Goal: Information Seeking & Learning: Learn about a topic

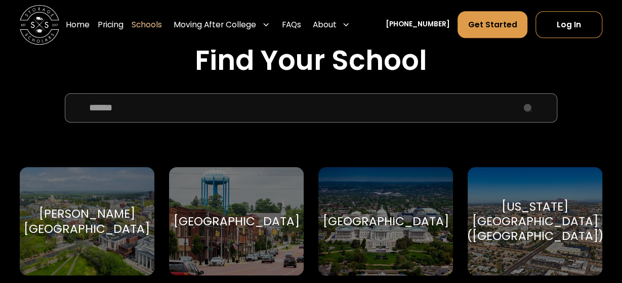
scroll to position [327, 0]
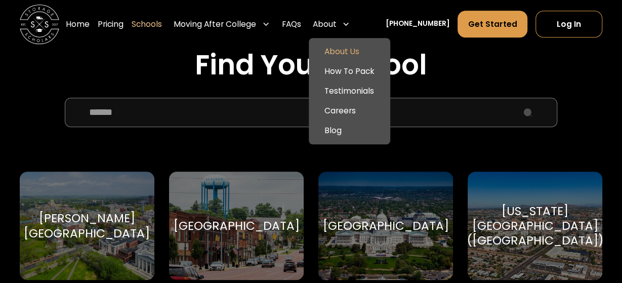
click at [350, 52] on link "About Us" at bounding box center [350, 53] width 74 height 20
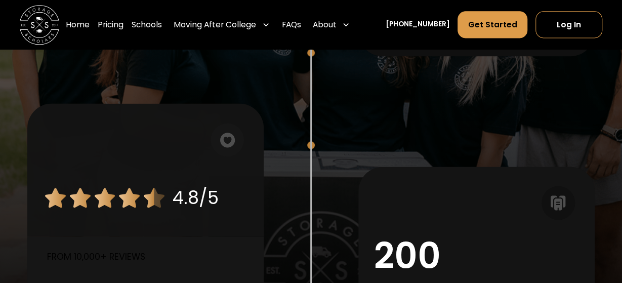
scroll to position [717, 0]
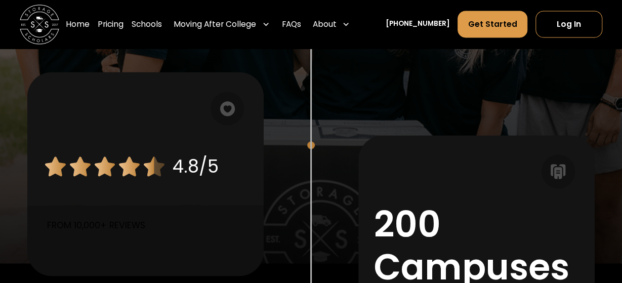
click at [292, 202] on div at bounding box center [311, 221] width 95 height 299
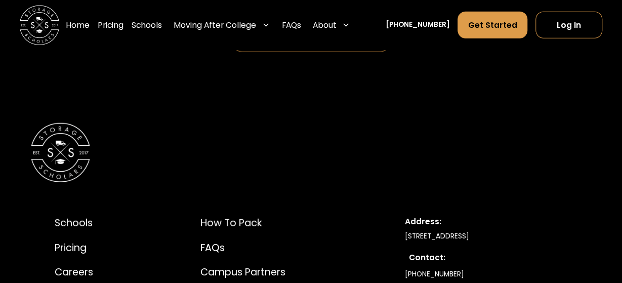
scroll to position [4828, 0]
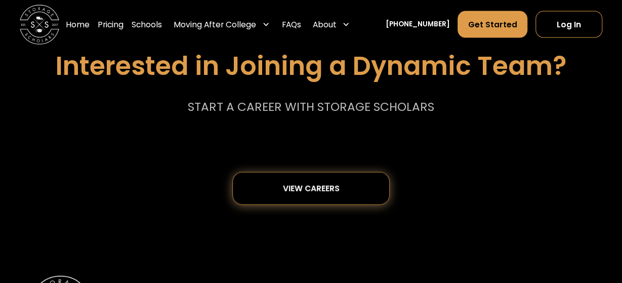
click at [299, 184] on div "View careers" at bounding box center [311, 188] width 57 height 9
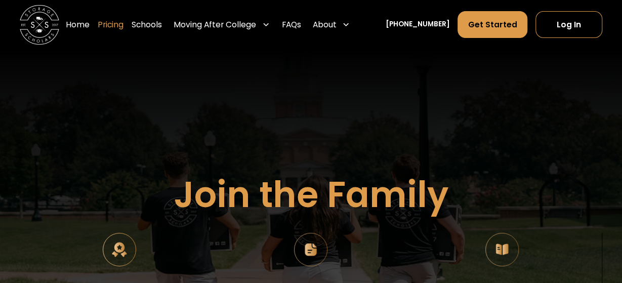
click at [124, 20] on link "Pricing" at bounding box center [111, 24] width 26 height 27
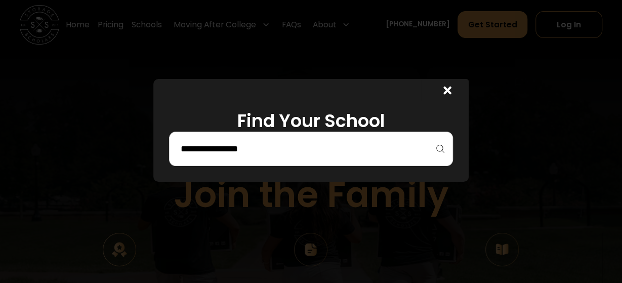
click at [442, 89] on div at bounding box center [444, 91] width 47 height 24
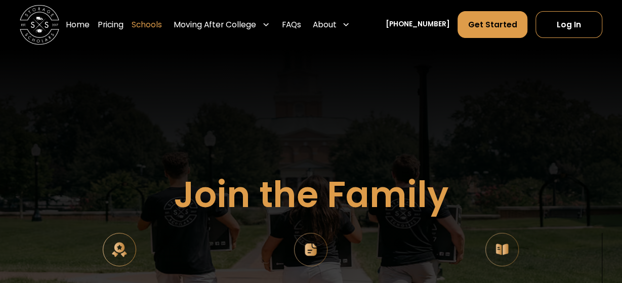
click at [162, 27] on link "Schools" at bounding box center [147, 24] width 30 height 27
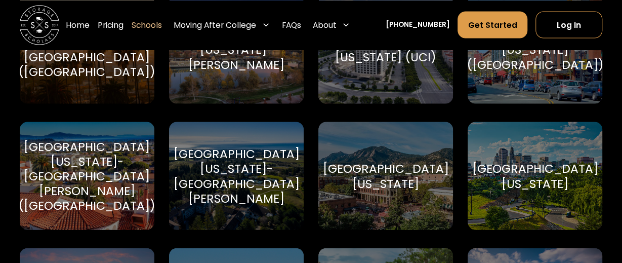
scroll to position [4620, 0]
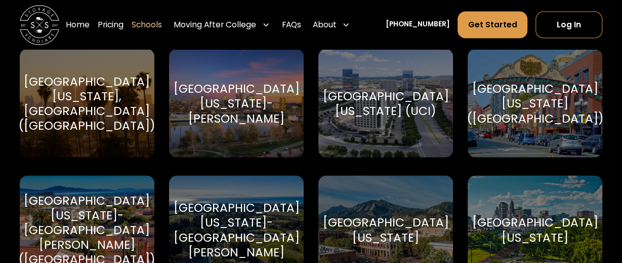
click at [394, 94] on div "University of California-Irvine (UCI)" at bounding box center [386, 102] width 126 height 29
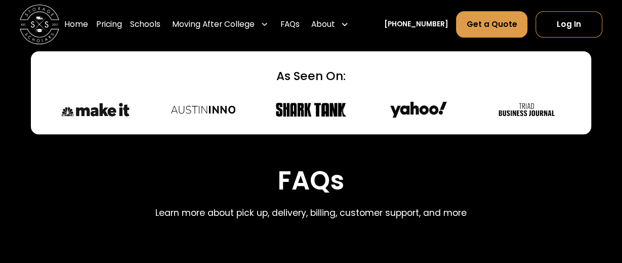
scroll to position [4455, 0]
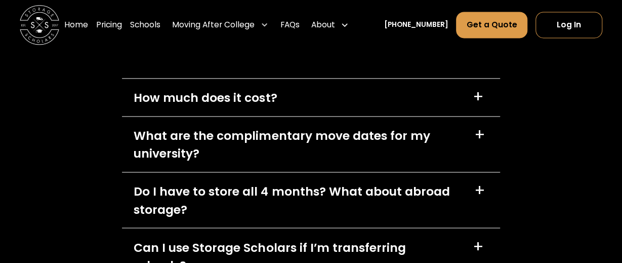
click at [223, 106] on div "How much does it cost?" at bounding box center [205, 98] width 143 height 18
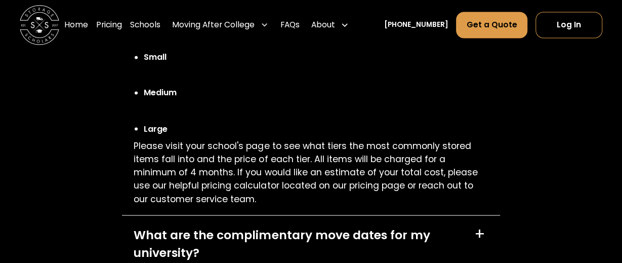
scroll to position [4605, 0]
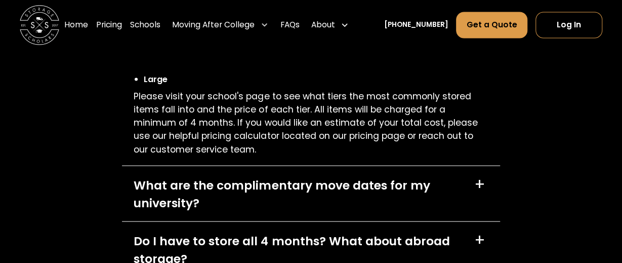
click at [275, 105] on p "Please visit your school's page to see what tiers the most commonly stored item…" at bounding box center [311, 122] width 355 height 66
click at [466, 166] on div "What are the complimentary move dates for my university? +" at bounding box center [311, 193] width 378 height 55
click at [477, 176] on div "+" at bounding box center [480, 184] width 11 height 16
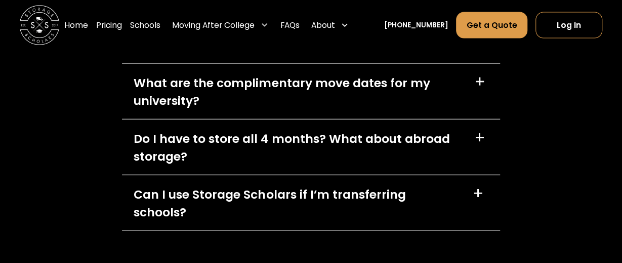
scroll to position [4707, 0]
click at [216, 96] on div "What are the complimentary move dates for my university?" at bounding box center [298, 91] width 329 height 35
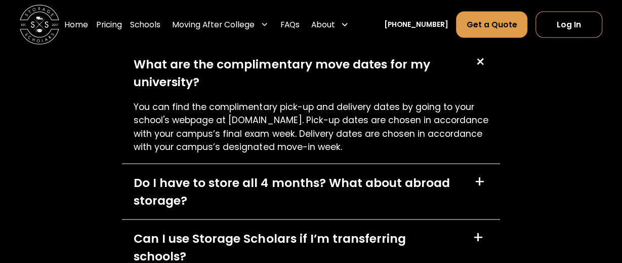
scroll to position [4760, 0]
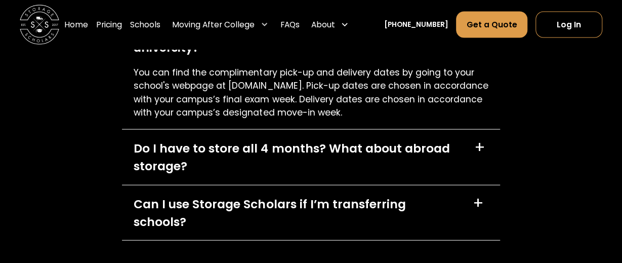
click at [221, 128] on div "You can find the complimentary pick-up and delivery dates by going to your scho…" at bounding box center [311, 96] width 378 height 63
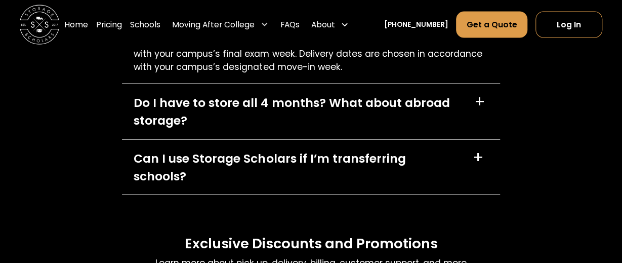
click at [477, 161] on div "+" at bounding box center [478, 157] width 11 height 16
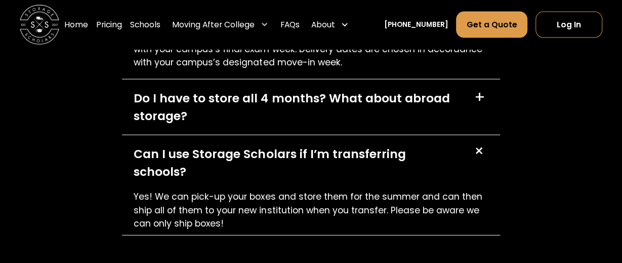
scroll to position [4810, 0]
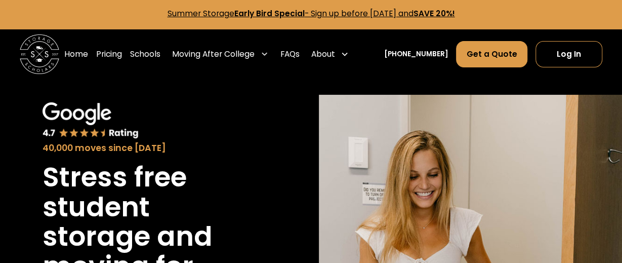
scroll to position [2, 0]
click at [49, 57] on img at bounding box center [40, 54] width 40 height 40
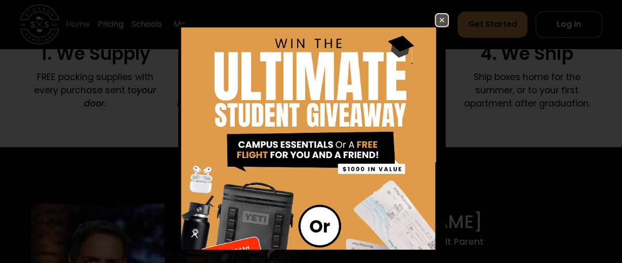
click at [439, 22] on img at bounding box center [442, 20] width 12 height 12
